Goal: Navigation & Orientation: Find specific page/section

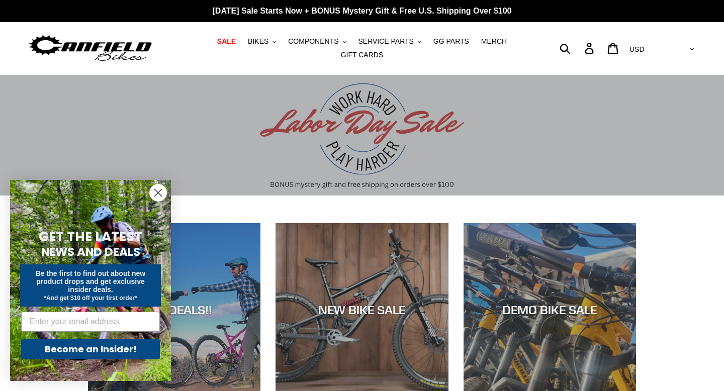
click at [148, 187] on form "GET THE LATEST NEWS AND DEALS Be the first to find out about new product drops …" at bounding box center [90, 280] width 161 height 201
click at [159, 191] on icon "Close dialog" at bounding box center [158, 192] width 7 height 7
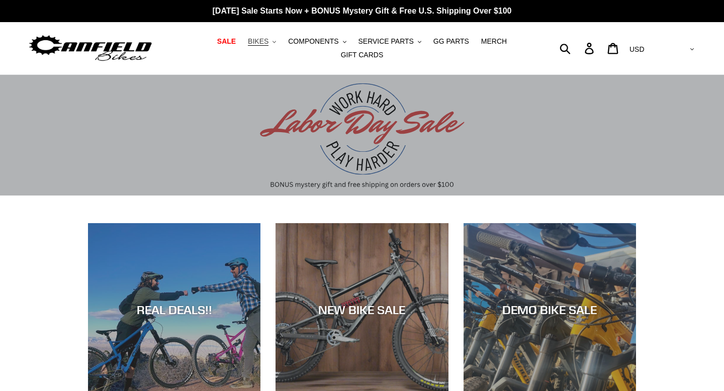
click at [263, 44] on span "BIKES" at bounding box center [258, 41] width 21 height 9
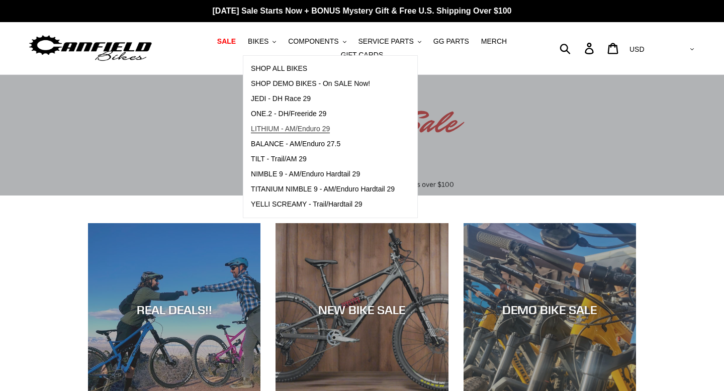
click at [282, 132] on span "LITHIUM - AM/Enduro 29" at bounding box center [290, 129] width 79 height 9
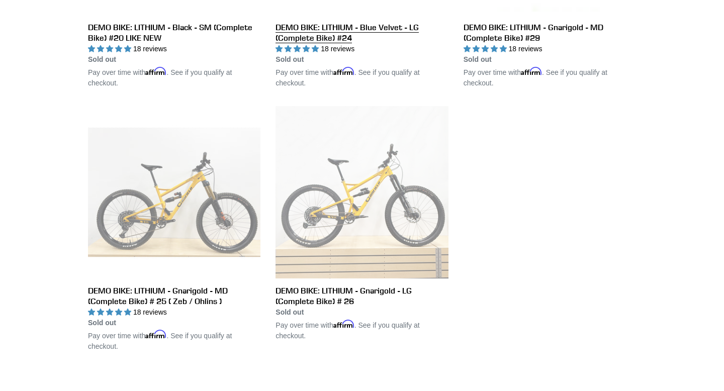
scroll to position [713, 0]
